Goal: Task Accomplishment & Management: Manage account settings

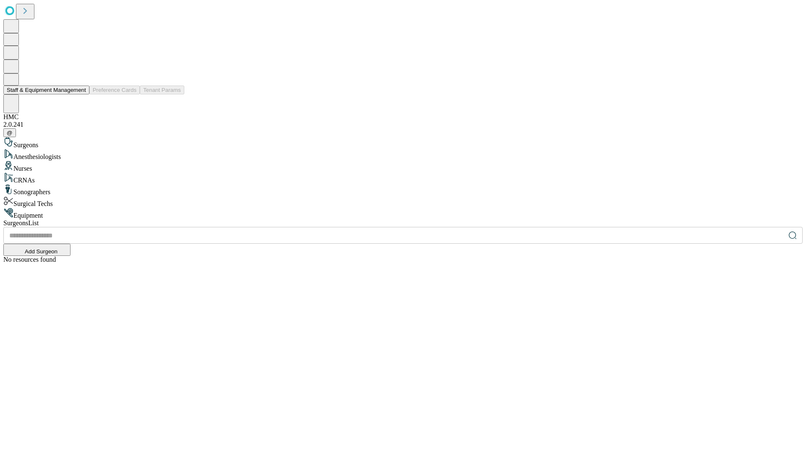
click at [80, 94] on button "Staff & Equipment Management" at bounding box center [46, 90] width 86 height 9
